Goal: Navigation & Orientation: Find specific page/section

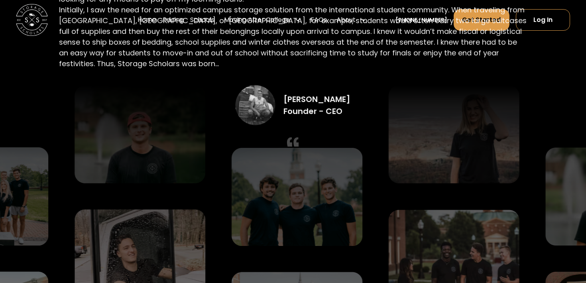
scroll to position [1724, 0]
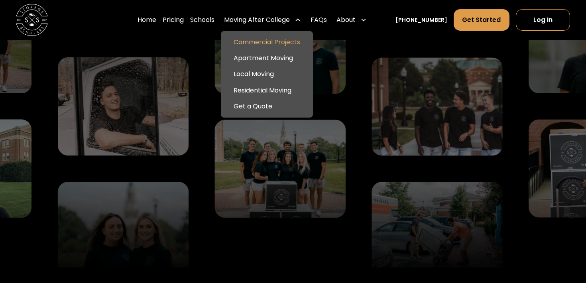
click at [260, 41] on link "Commercial Projects" at bounding box center [267, 42] width 86 height 16
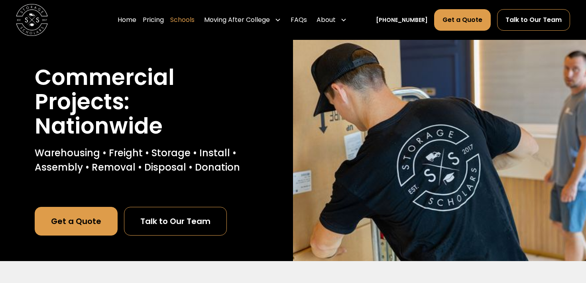
click at [190, 19] on link "Schools" at bounding box center [182, 20] width 24 height 22
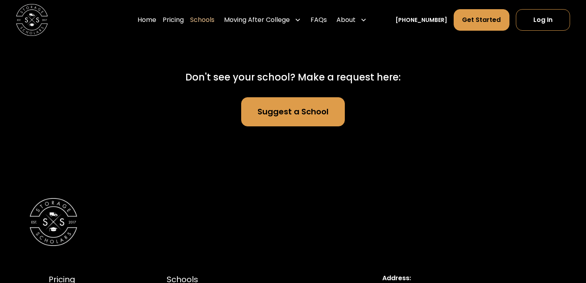
scroll to position [5332, 0]
